Goal: Task Accomplishment & Management: Complete application form

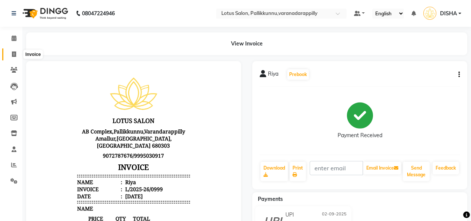
click at [13, 51] on icon at bounding box center [14, 54] width 4 height 6
select select "service"
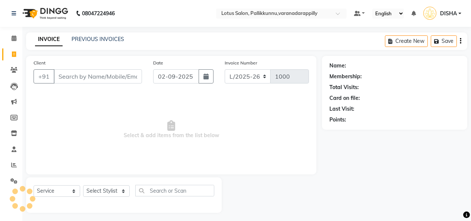
scroll to position [3, 0]
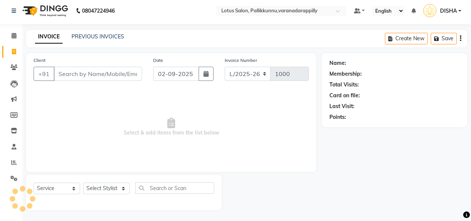
click at [91, 72] on input "Client" at bounding box center [98, 74] width 88 height 14
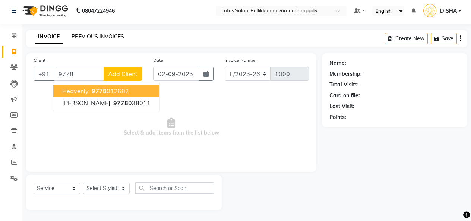
type input "9778"
click at [97, 35] on link "PREVIOUS INVOICES" at bounding box center [98, 36] width 53 height 7
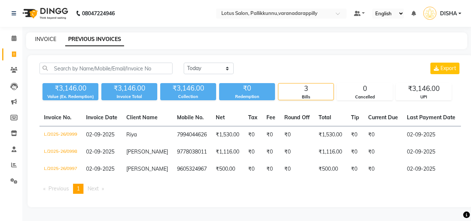
click at [47, 40] on link "INVOICE" at bounding box center [45, 39] width 21 height 7
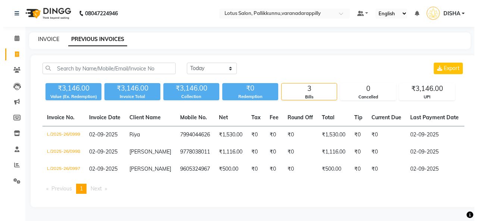
scroll to position [3, 0]
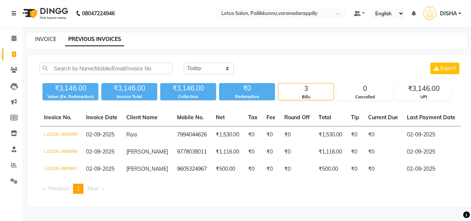
select select "service"
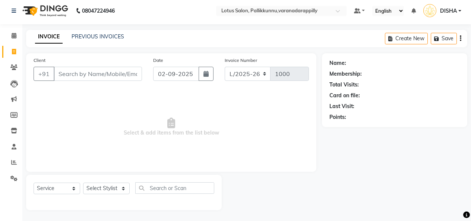
click at [95, 77] on input "Client" at bounding box center [98, 74] width 88 height 14
type input "8187805870"
click at [137, 70] on span "Add Client" at bounding box center [122, 73] width 29 height 7
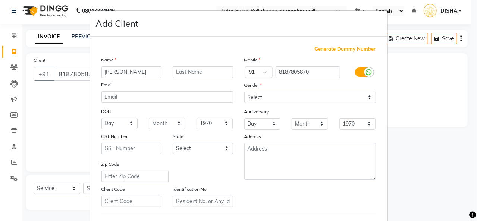
type input "[PERSON_NAME]"
click at [307, 99] on select "Select [DEMOGRAPHIC_DATA] [DEMOGRAPHIC_DATA] Other Prefer Not To Say" at bounding box center [310, 98] width 132 height 12
select select "[DEMOGRAPHIC_DATA]"
click at [244, 92] on select "Select [DEMOGRAPHIC_DATA] [DEMOGRAPHIC_DATA] Other Prefer Not To Say" at bounding box center [310, 98] width 132 height 12
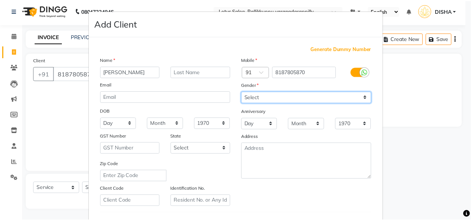
scroll to position [121, 0]
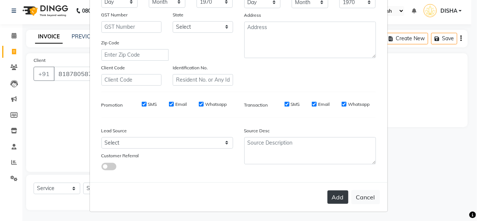
click at [330, 195] on button "Add" at bounding box center [337, 196] width 21 height 13
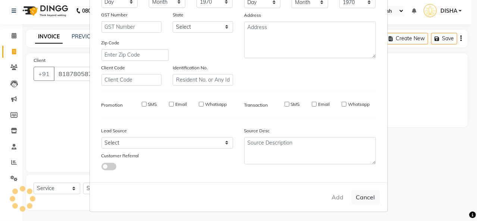
select select
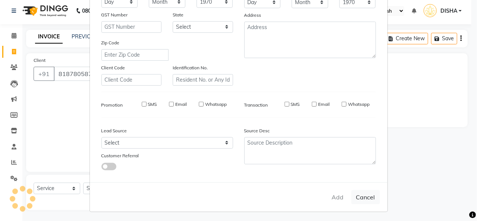
select select
checkbox input "false"
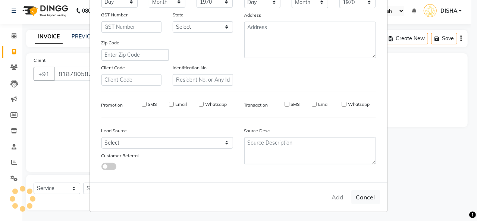
checkbox input "false"
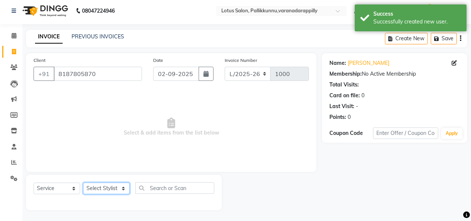
click at [121, 190] on select "Select Stylist DISHA [PERSON_NAME] Naflin [PERSON_NAME] [PERSON_NAME]" at bounding box center [106, 189] width 47 height 12
select select "79897"
click at [83, 183] on select "Select Stylist DISHA [PERSON_NAME] Naflin [PERSON_NAME] [PERSON_NAME]" at bounding box center [106, 189] width 47 height 12
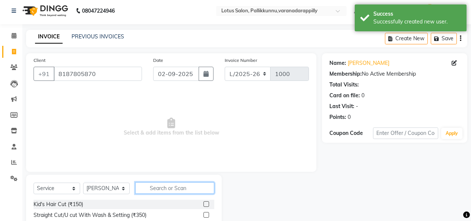
click at [180, 184] on input "text" at bounding box center [174, 188] width 79 height 12
type input "thread"
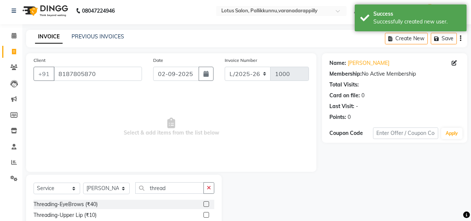
click at [203, 205] on label at bounding box center [206, 204] width 6 height 6
click at [203, 205] on input "checkbox" at bounding box center [205, 204] width 5 height 5
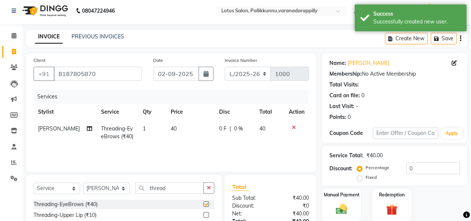
checkbox input "false"
click at [342, 206] on img at bounding box center [341, 208] width 19 height 13
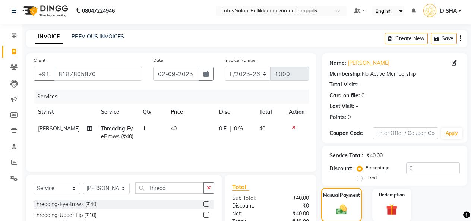
scroll to position [77, 0]
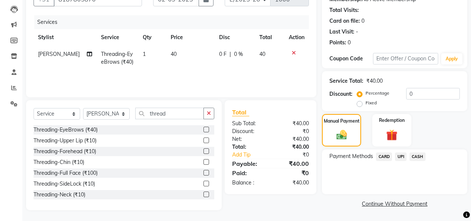
click at [410, 154] on span "CASH" at bounding box center [418, 156] width 16 height 9
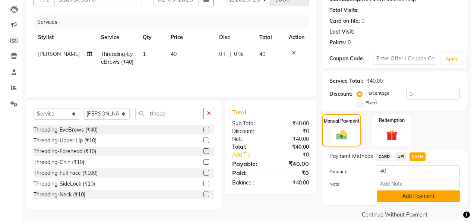
click at [393, 201] on button "Add Payment" at bounding box center [418, 196] width 83 height 12
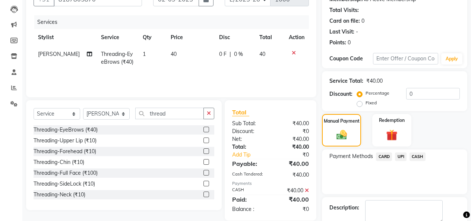
scroll to position [107, 0]
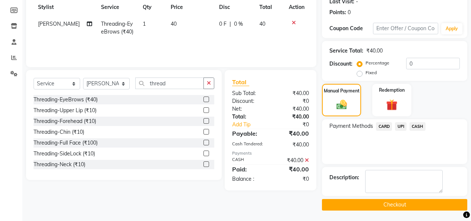
click at [393, 204] on button "Checkout" at bounding box center [394, 205] width 145 height 12
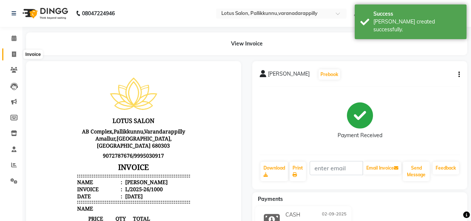
click at [14, 53] on icon at bounding box center [14, 54] width 4 height 6
select select "service"
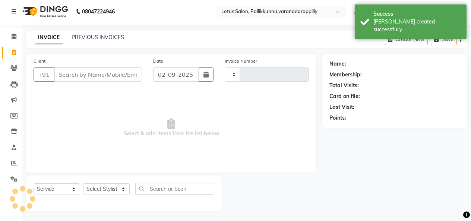
type input "1001"
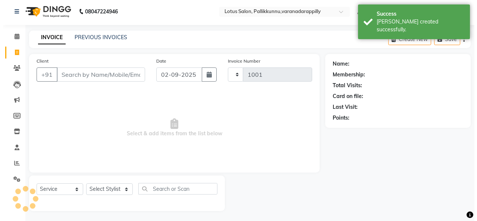
scroll to position [3, 0]
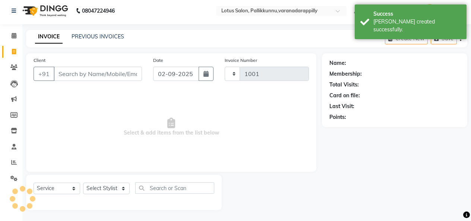
select select "8188"
click at [83, 73] on input "Client" at bounding box center [98, 74] width 88 height 14
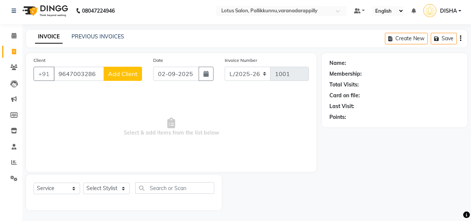
type input "9647003286"
click at [127, 74] on span "Add Client" at bounding box center [122, 73] width 29 height 7
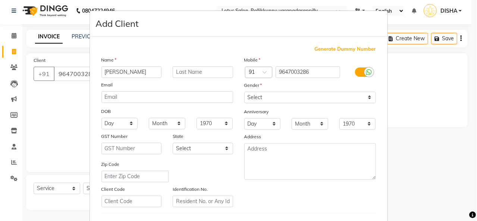
type input "[PERSON_NAME]"
click at [270, 96] on select "Select [DEMOGRAPHIC_DATA] [DEMOGRAPHIC_DATA] Other Prefer Not To Say" at bounding box center [310, 98] width 132 height 12
select select "[DEMOGRAPHIC_DATA]"
click at [244, 92] on select "Select [DEMOGRAPHIC_DATA] [DEMOGRAPHIC_DATA] Other Prefer Not To Say" at bounding box center [310, 98] width 132 height 12
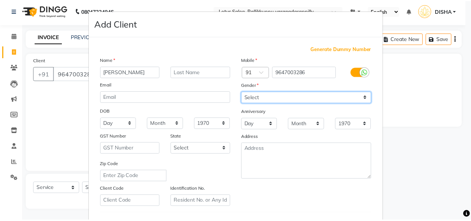
scroll to position [121, 0]
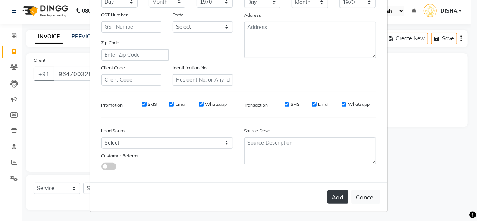
click at [335, 193] on button "Add" at bounding box center [337, 196] width 21 height 13
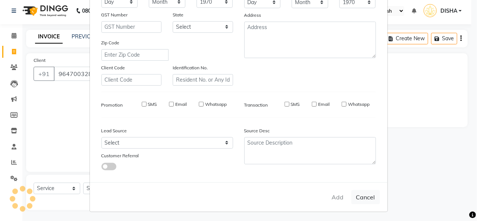
select select
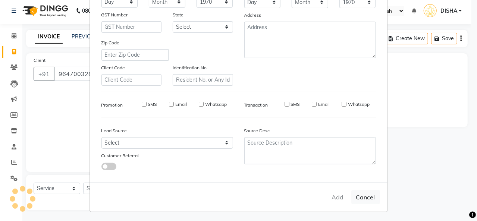
select select
checkbox input "false"
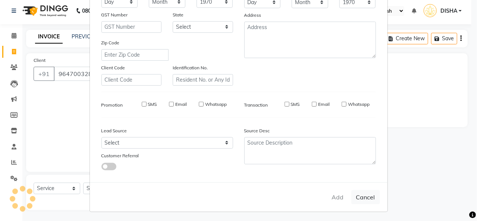
checkbox input "false"
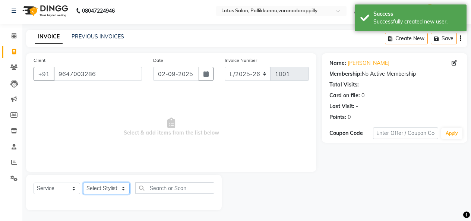
click at [126, 192] on select "Select Stylist DISHA [PERSON_NAME] Naflin [PERSON_NAME] [PERSON_NAME]" at bounding box center [106, 189] width 47 height 12
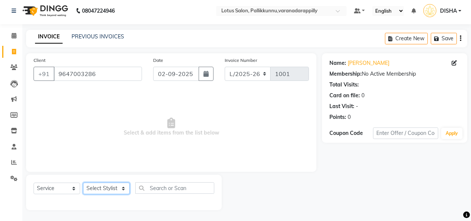
select select "89522"
click at [83, 183] on select "Select Stylist DISHA [PERSON_NAME] Naflin [PERSON_NAME] [PERSON_NAME]" at bounding box center [106, 189] width 47 height 12
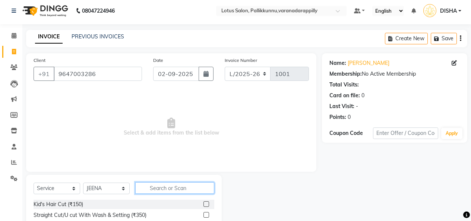
click at [174, 190] on input "text" at bounding box center [174, 188] width 79 height 12
type input "threa"
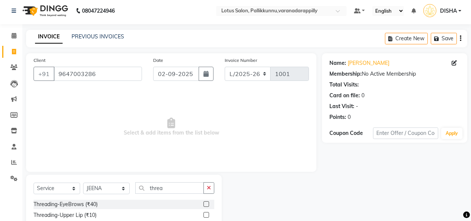
click at [203, 205] on label at bounding box center [206, 204] width 6 height 6
click at [203, 205] on input "checkbox" at bounding box center [205, 204] width 5 height 5
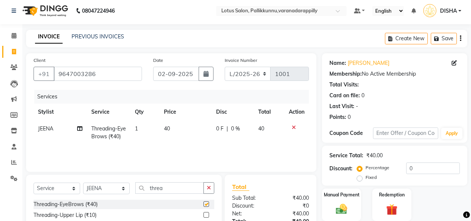
checkbox input "false"
click at [338, 205] on img at bounding box center [341, 208] width 19 height 13
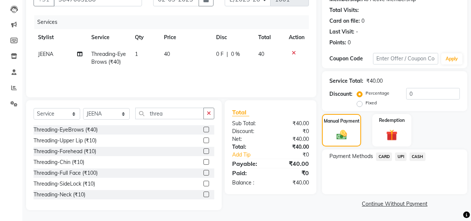
click at [415, 158] on span "CASH" at bounding box center [418, 156] width 16 height 9
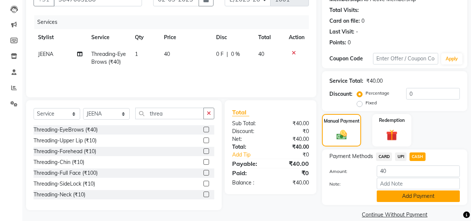
click at [406, 194] on button "Add Payment" at bounding box center [418, 196] width 83 height 12
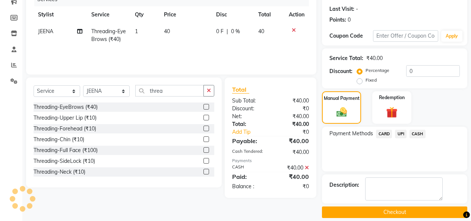
scroll to position [99, 0]
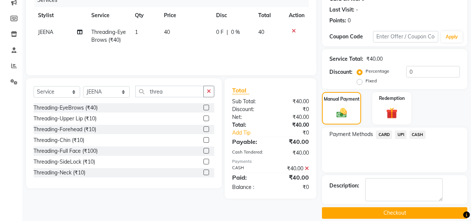
click at [406, 211] on button "Checkout" at bounding box center [394, 213] width 145 height 12
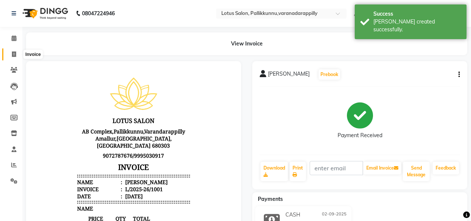
click at [16, 55] on span at bounding box center [13, 54] width 13 height 9
select select "service"
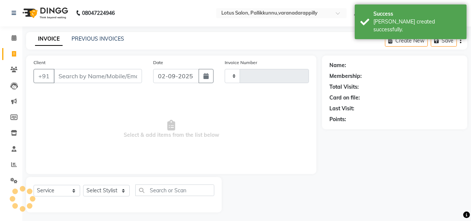
type input "1002"
select select "8188"
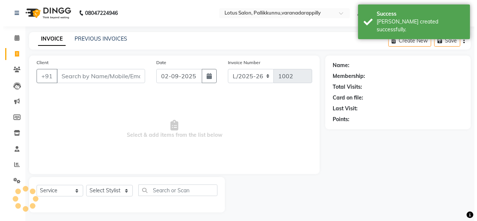
scroll to position [3, 0]
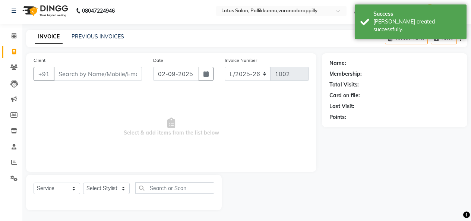
click at [68, 71] on input "Client" at bounding box center [98, 74] width 88 height 14
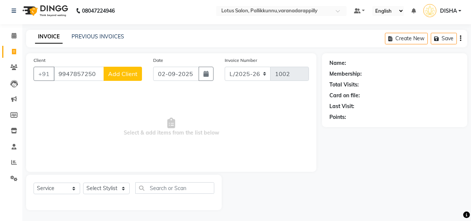
type input "9947857250"
click at [119, 71] on span "Add Client" at bounding box center [122, 73] width 29 height 7
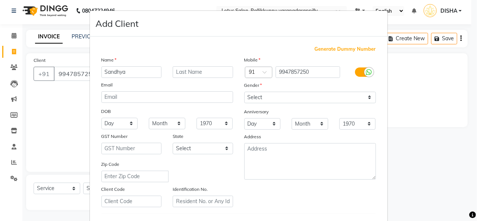
type input "Sandhya"
click at [273, 97] on select "Select [DEMOGRAPHIC_DATA] [DEMOGRAPHIC_DATA] Other Prefer Not To Say" at bounding box center [310, 98] width 132 height 12
select select "[DEMOGRAPHIC_DATA]"
click at [244, 92] on select "Select [DEMOGRAPHIC_DATA] [DEMOGRAPHIC_DATA] Other Prefer Not To Say" at bounding box center [310, 98] width 132 height 12
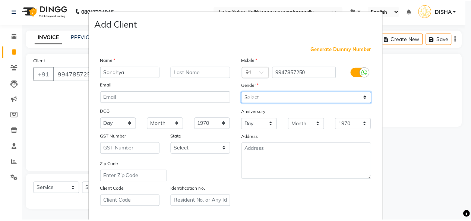
scroll to position [121, 0]
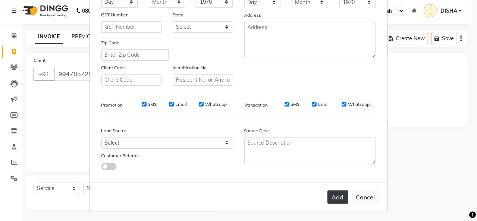
click at [340, 200] on button "Add" at bounding box center [337, 196] width 21 height 13
select select
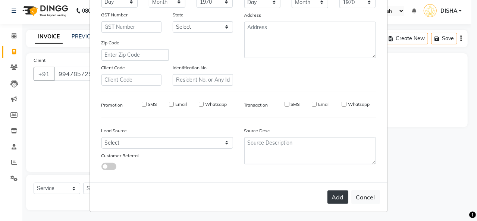
select select
checkbox input "false"
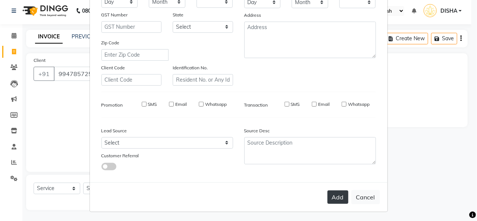
checkbox input "false"
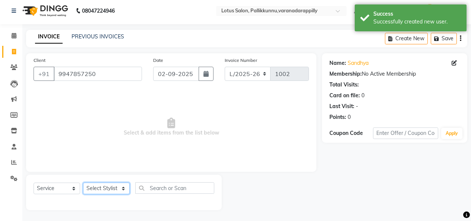
click at [123, 187] on select "Select Stylist DISHA [PERSON_NAME] Naflin [PERSON_NAME] [PERSON_NAME]" at bounding box center [106, 189] width 47 height 12
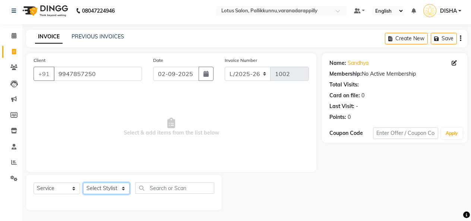
select select "79897"
click at [83, 183] on select "Select Stylist DISHA [PERSON_NAME] Naflin [PERSON_NAME] [PERSON_NAME]" at bounding box center [106, 189] width 47 height 12
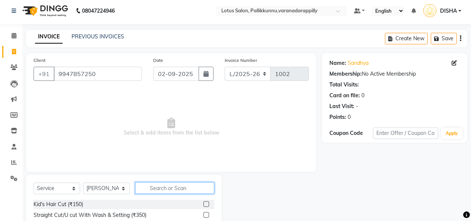
click at [177, 190] on input "text" at bounding box center [174, 188] width 79 height 12
type input "thre"
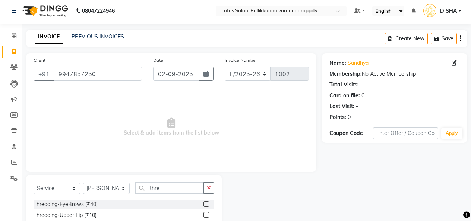
click at [203, 201] on label at bounding box center [206, 204] width 6 height 6
click at [203, 202] on input "checkbox" at bounding box center [205, 204] width 5 height 5
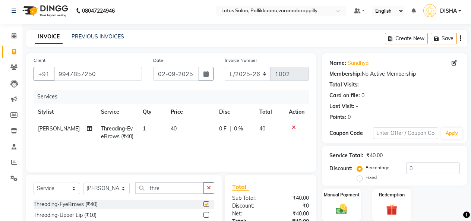
checkbox input "false"
click at [349, 201] on div "Manual Payment" at bounding box center [341, 205] width 41 height 34
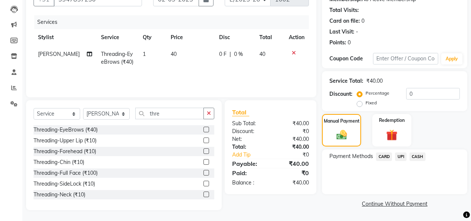
click at [415, 157] on span "CASH" at bounding box center [418, 156] width 16 height 9
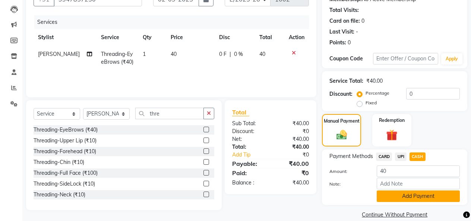
click at [402, 192] on button "Add Payment" at bounding box center [418, 196] width 83 height 12
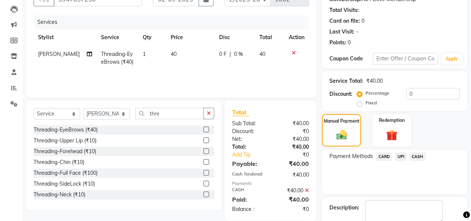
scroll to position [107, 0]
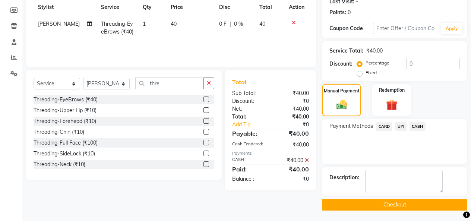
click at [402, 202] on button "Checkout" at bounding box center [394, 205] width 145 height 12
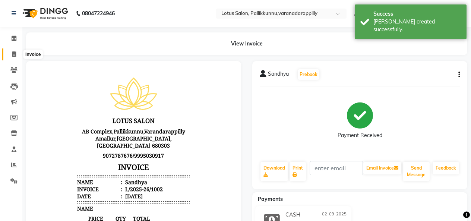
click at [13, 56] on icon at bounding box center [14, 54] width 4 height 6
select select "service"
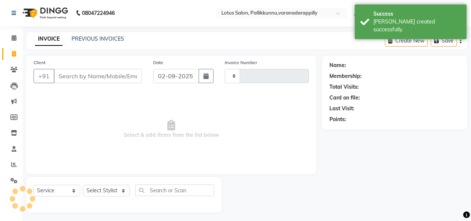
type input "1003"
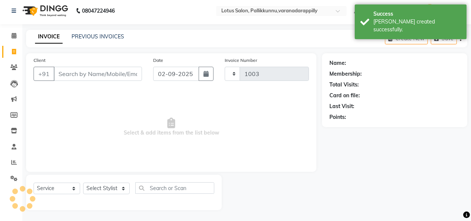
select select "8188"
click at [82, 72] on input "Client" at bounding box center [98, 74] width 88 height 14
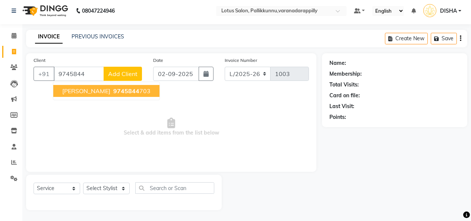
click at [86, 85] on button "[PERSON_NAME] 9745844 703" at bounding box center [106, 91] width 106 height 12
type input "9745844703"
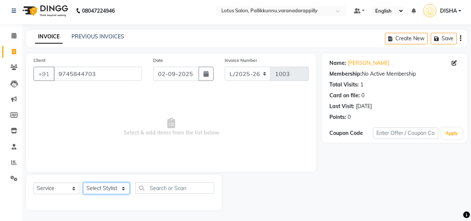
click at [124, 186] on select "Select Stylist DISHA [PERSON_NAME] Naflin [PERSON_NAME] [PERSON_NAME]" at bounding box center [106, 189] width 47 height 12
select select "60354"
click at [83, 183] on select "Select Stylist DISHA [PERSON_NAME] Naflin [PERSON_NAME] [PERSON_NAME]" at bounding box center [106, 189] width 47 height 12
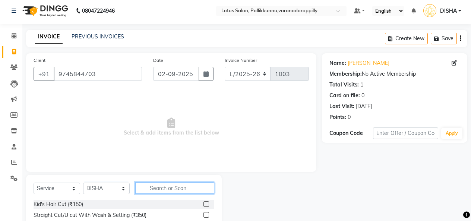
click at [175, 191] on input "text" at bounding box center [174, 188] width 79 height 12
type input "threa"
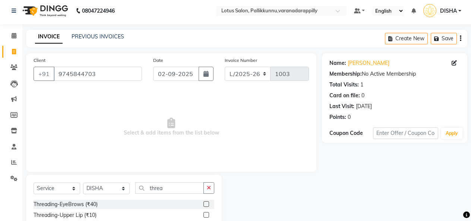
click at [203, 200] on div at bounding box center [208, 204] width 11 height 9
click at [203, 206] on div at bounding box center [208, 204] width 11 height 9
click at [203, 202] on label at bounding box center [206, 204] width 6 height 6
click at [203, 202] on input "checkbox" at bounding box center [205, 204] width 5 height 5
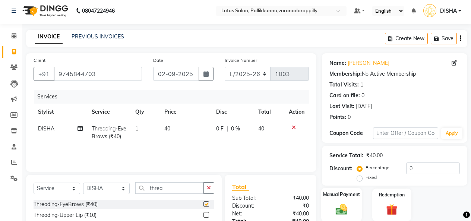
checkbox input "false"
click at [339, 200] on div "Manual Payment" at bounding box center [341, 205] width 41 height 34
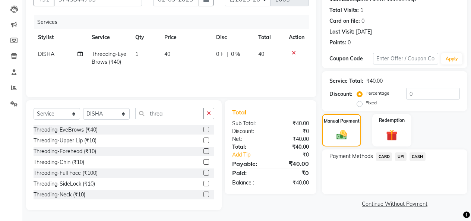
click at [418, 155] on span "CASH" at bounding box center [418, 156] width 16 height 9
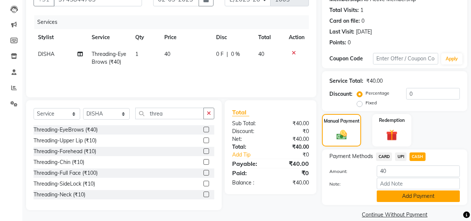
click at [401, 200] on button "Add Payment" at bounding box center [418, 196] width 83 height 12
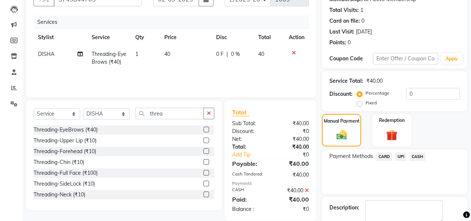
scroll to position [107, 0]
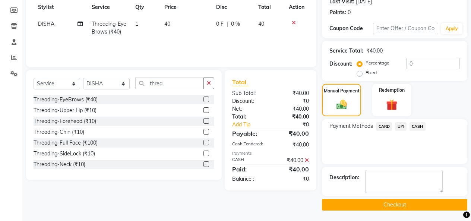
click at [401, 205] on button "Checkout" at bounding box center [394, 205] width 145 height 12
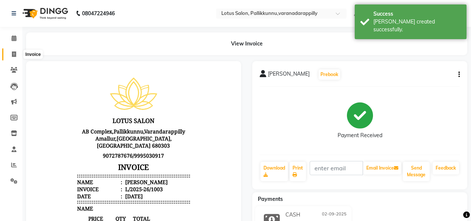
click at [12, 53] on icon at bounding box center [14, 54] width 4 height 6
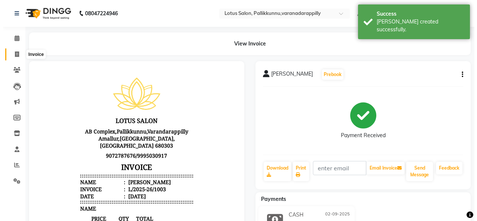
scroll to position [3, 0]
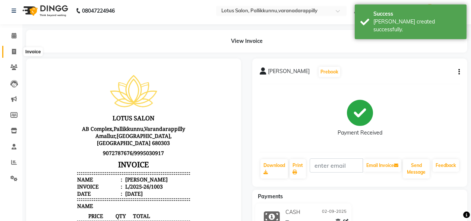
select select "service"
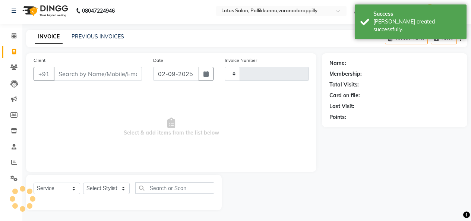
type input "1004"
select select "8188"
click at [80, 72] on input "Client" at bounding box center [98, 74] width 88 height 14
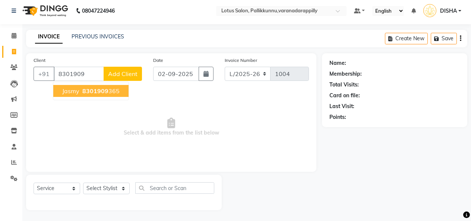
click at [80, 89] on button "Jasmy 8301909 365" at bounding box center [90, 91] width 75 height 12
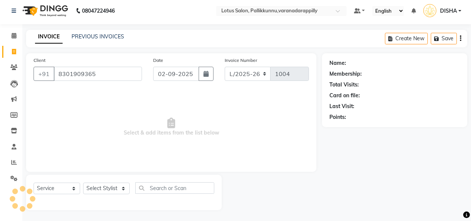
type input "8301909365"
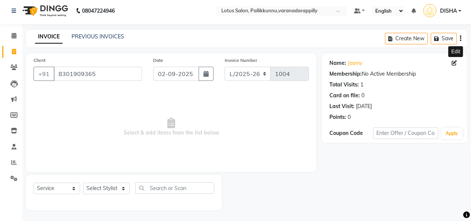
click at [458, 63] on span at bounding box center [456, 63] width 8 height 8
click at [453, 61] on icon at bounding box center [454, 62] width 5 height 5
select select "[DEMOGRAPHIC_DATA]"
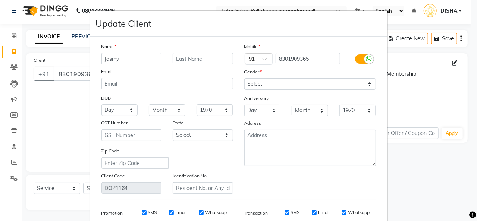
click at [135, 59] on input "Jasmy" at bounding box center [131, 59] width 60 height 12
type input "J"
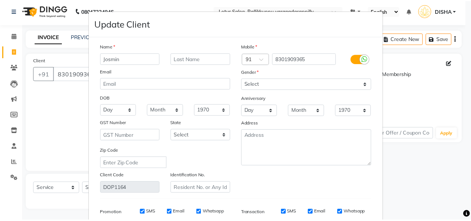
scroll to position [108, 0]
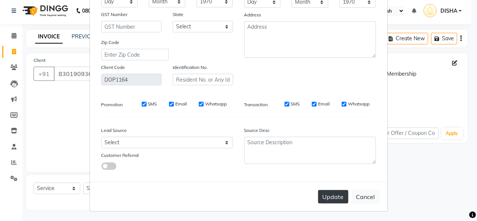
type input "Josmin"
click at [321, 195] on button "Update" at bounding box center [333, 196] width 30 height 13
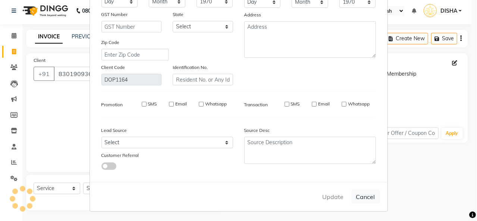
select select
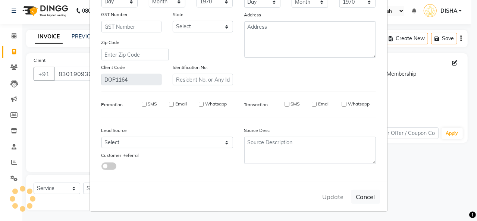
select select
checkbox input "false"
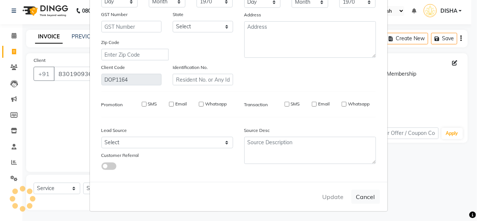
checkbox input "false"
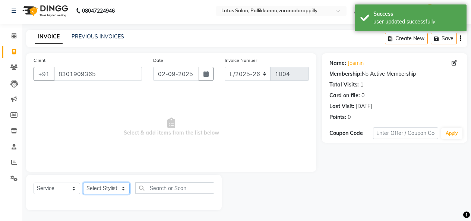
click at [107, 190] on select "Select Stylist DISHA [PERSON_NAME] Naflin [PERSON_NAME] [PERSON_NAME]" at bounding box center [106, 189] width 47 height 12
select select "79897"
click at [83, 183] on select "Select Stylist DISHA [PERSON_NAME] Naflin [PERSON_NAME] [PERSON_NAME]" at bounding box center [106, 189] width 47 height 12
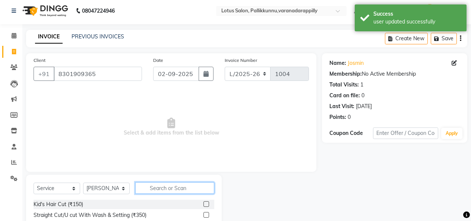
click at [177, 188] on input "text" at bounding box center [174, 188] width 79 height 12
type input "threa"
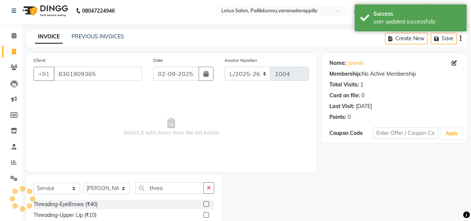
click at [203, 203] on label at bounding box center [206, 204] width 6 height 6
click at [203, 203] on input "checkbox" at bounding box center [205, 204] width 5 height 5
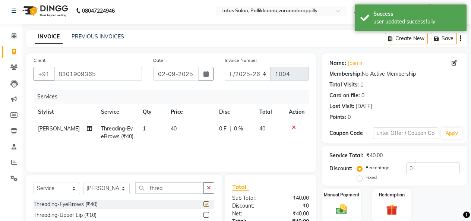
checkbox input "false"
click at [203, 214] on label at bounding box center [206, 215] width 6 height 6
click at [203, 214] on input "checkbox" at bounding box center [205, 215] width 5 height 5
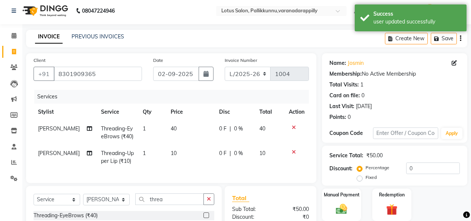
checkbox input "false"
click at [333, 208] on img at bounding box center [341, 208] width 19 height 13
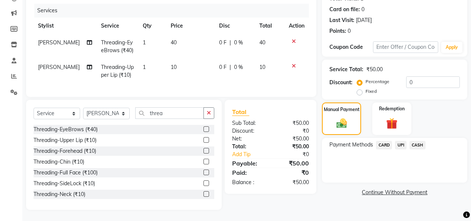
click at [421, 141] on span "CASH" at bounding box center [418, 145] width 16 height 9
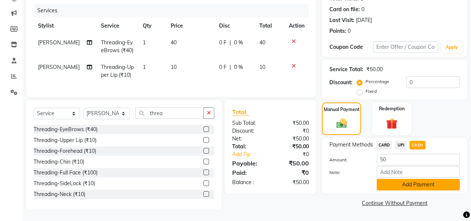
click at [417, 181] on button "Add Payment" at bounding box center [418, 185] width 83 height 12
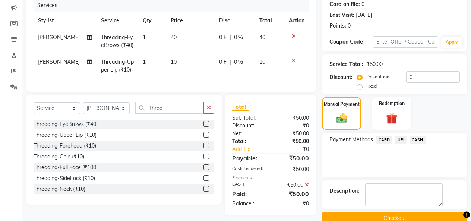
scroll to position [107, 0]
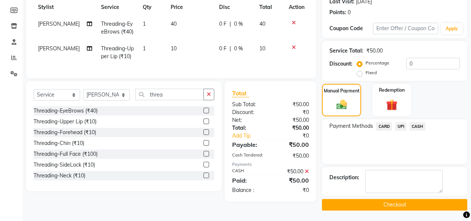
click at [408, 209] on button "Checkout" at bounding box center [394, 205] width 145 height 12
